Goal: Transaction & Acquisition: Subscribe to service/newsletter

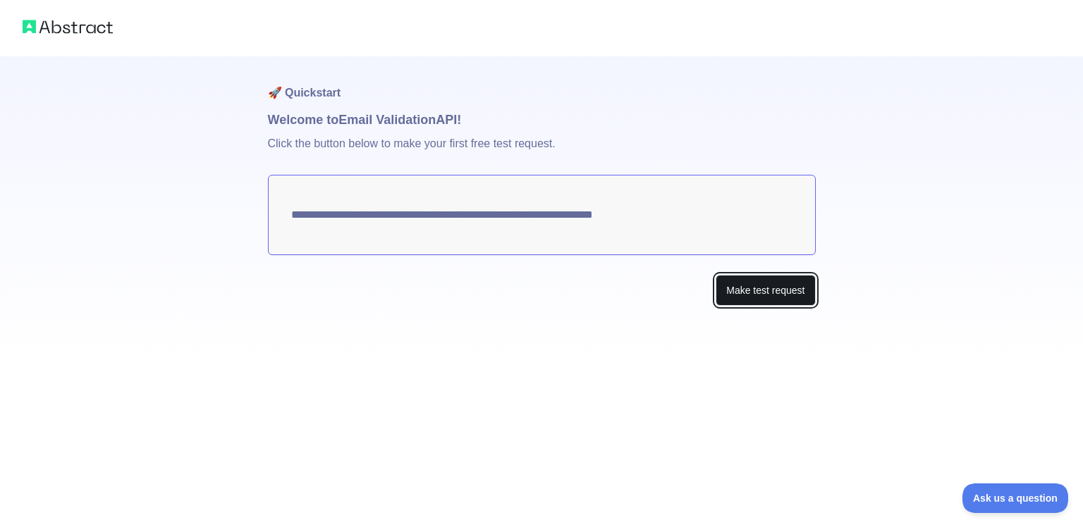
click at [762, 288] on button "Make test request" at bounding box center [765, 291] width 99 height 32
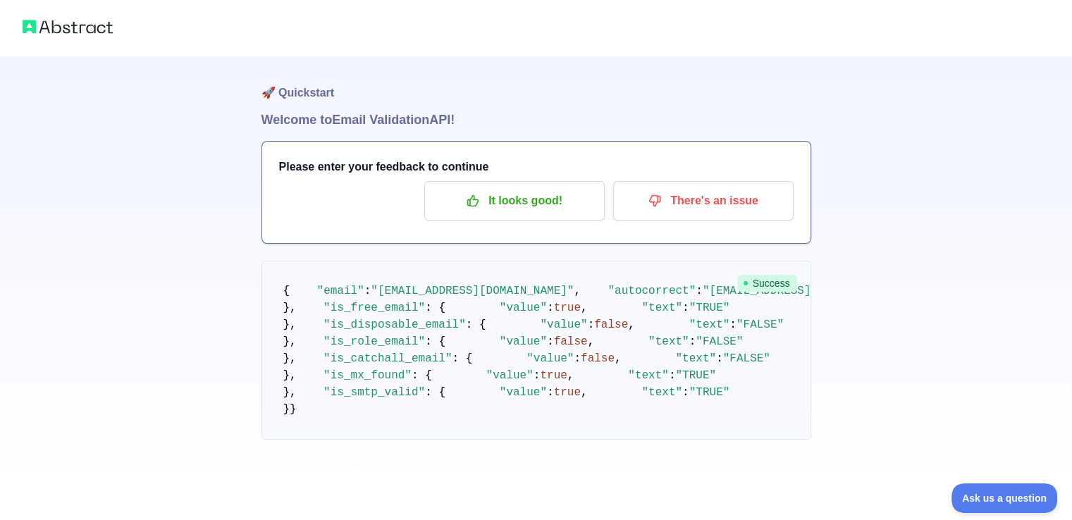
click at [770, 283] on span "Success" at bounding box center [767, 283] width 60 height 17
click at [523, 307] on pre "{ "email" : "[EMAIL_ADDRESS][DOMAIN_NAME]" , "autocorrect" : "[EMAIL_ADDRESS][D…" at bounding box center [537, 350] width 550 height 179
click at [539, 207] on p "It looks good!" at bounding box center [514, 201] width 159 height 24
